Goal: Information Seeking & Learning: Find specific fact

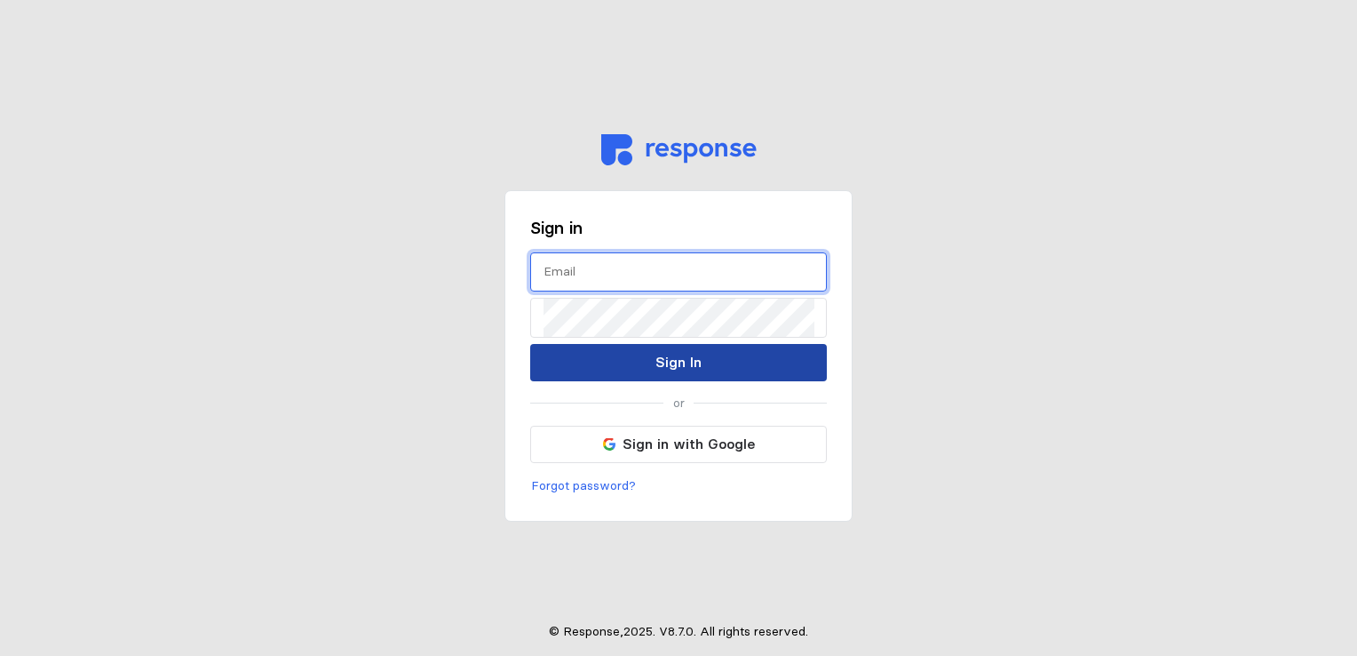
type input "[EMAIL_ADDRESS][DOMAIN_NAME]"
click at [675, 369] on p "Sign In" at bounding box center [679, 362] width 46 height 22
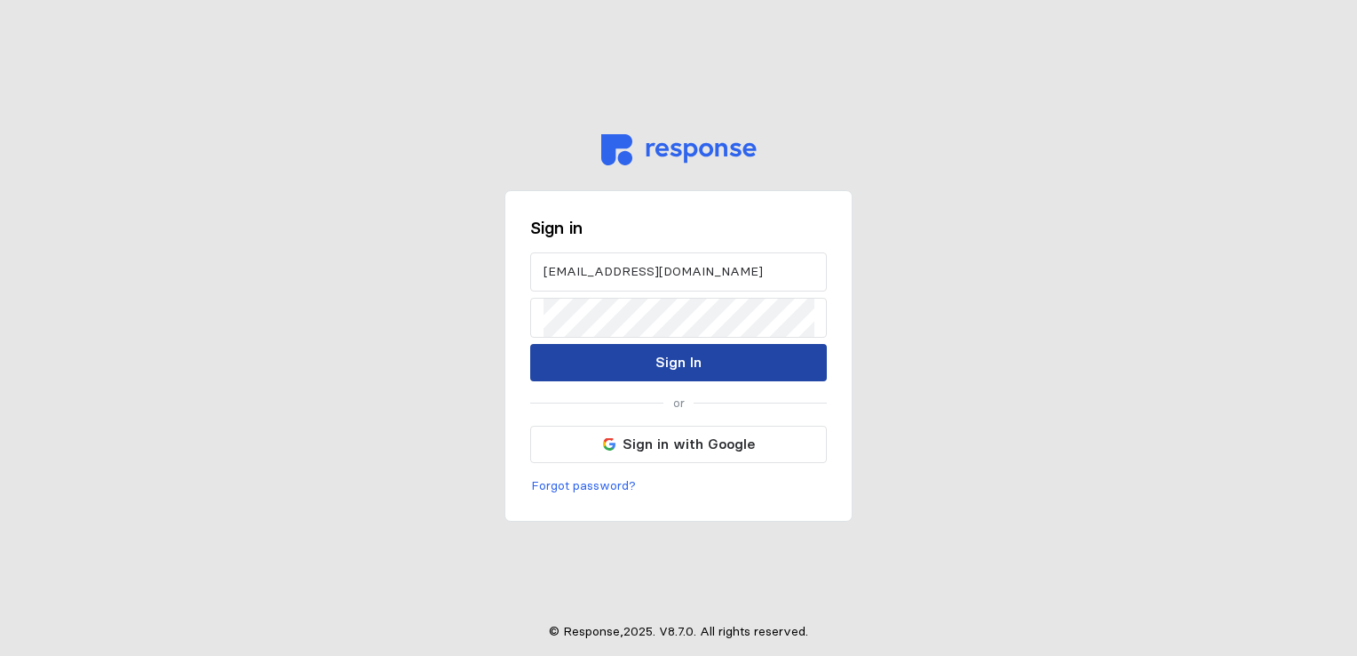
click at [682, 366] on p "Sign In" at bounding box center [679, 362] width 46 height 22
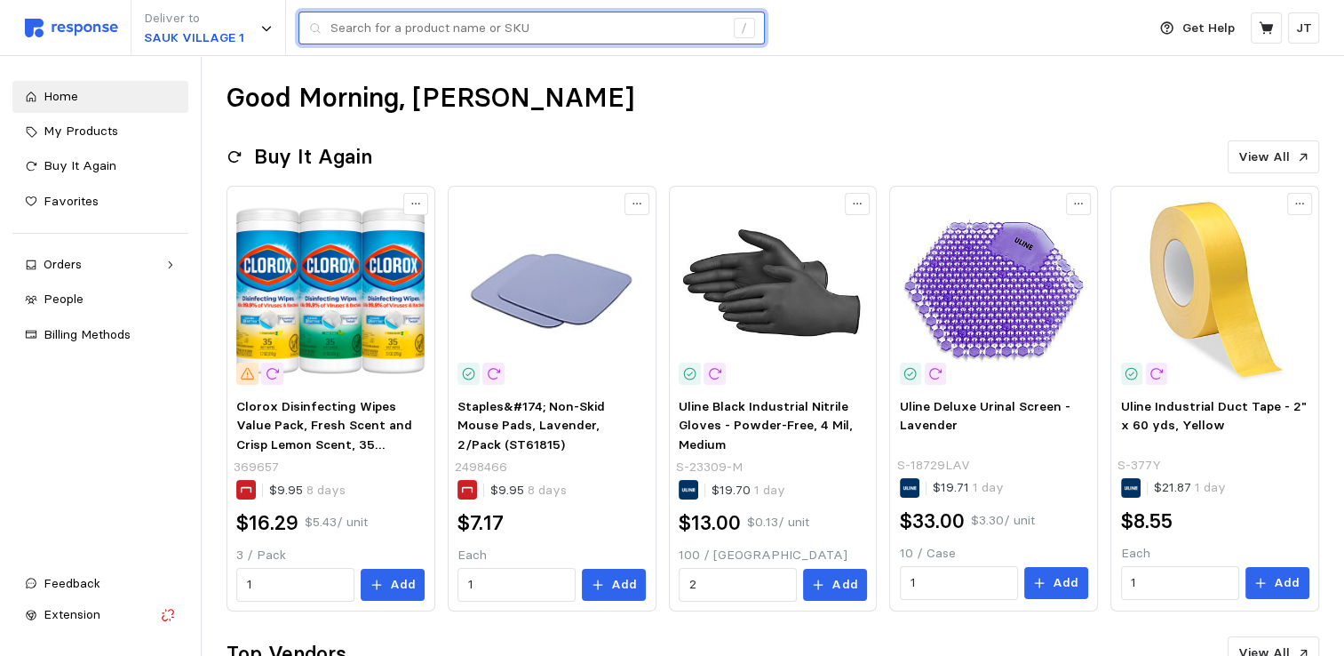
click at [487, 24] on input "text" at bounding box center [527, 28] width 394 height 32
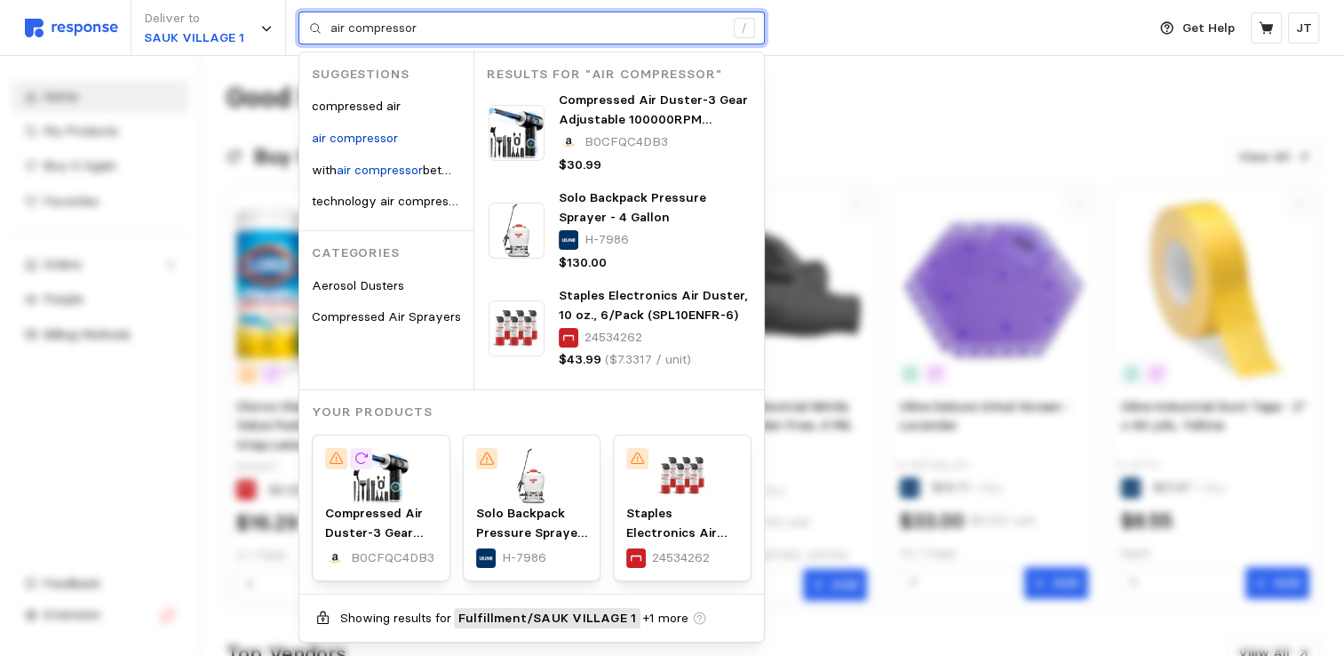
type input "air compressor"
